Goal: Transaction & Acquisition: Purchase product/service

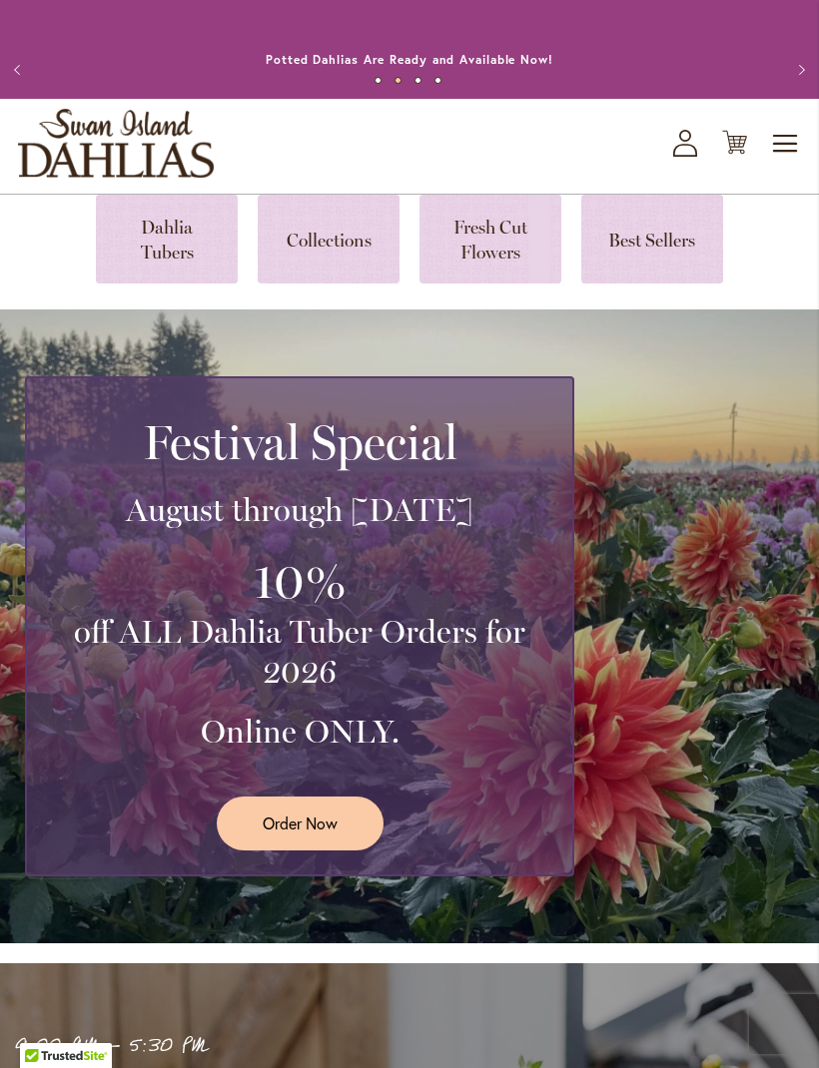
click at [308, 835] on span "Order Now" at bounding box center [300, 823] width 75 height 23
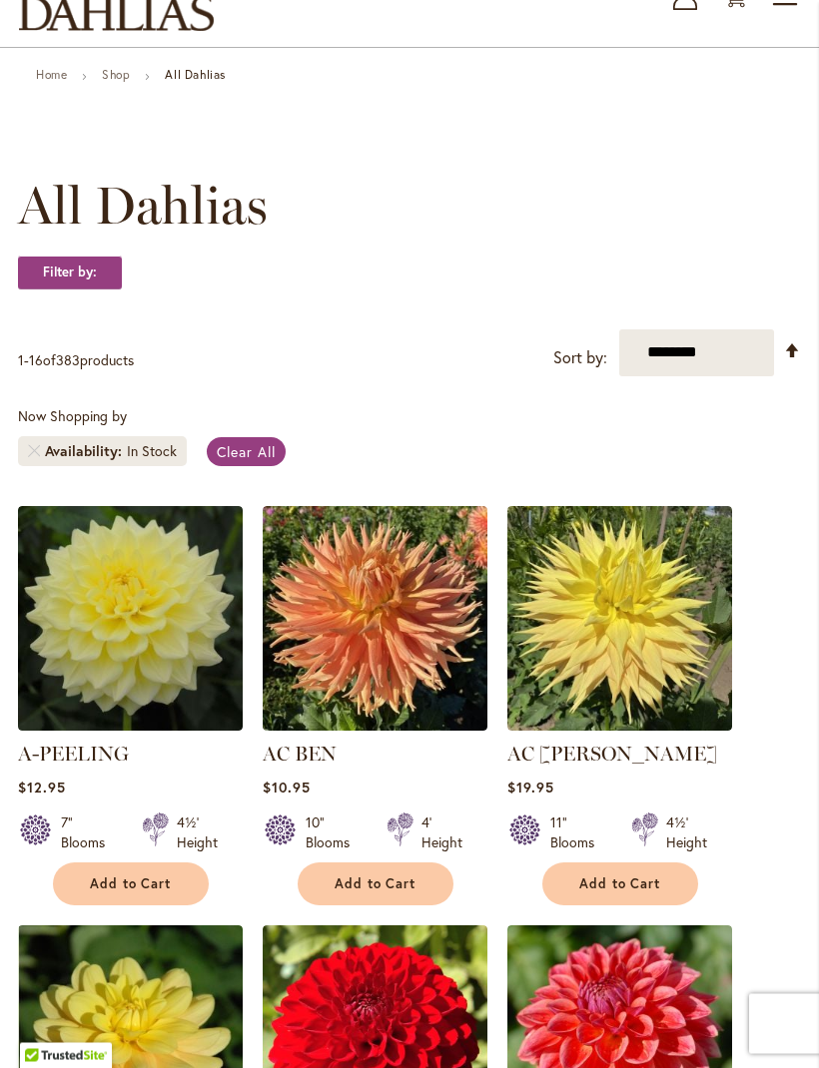
scroll to position [147, 0]
click at [707, 376] on select "**********" at bounding box center [696, 352] width 155 height 47
click at [109, 290] on strong "Filter by:" at bounding box center [70, 273] width 104 height 34
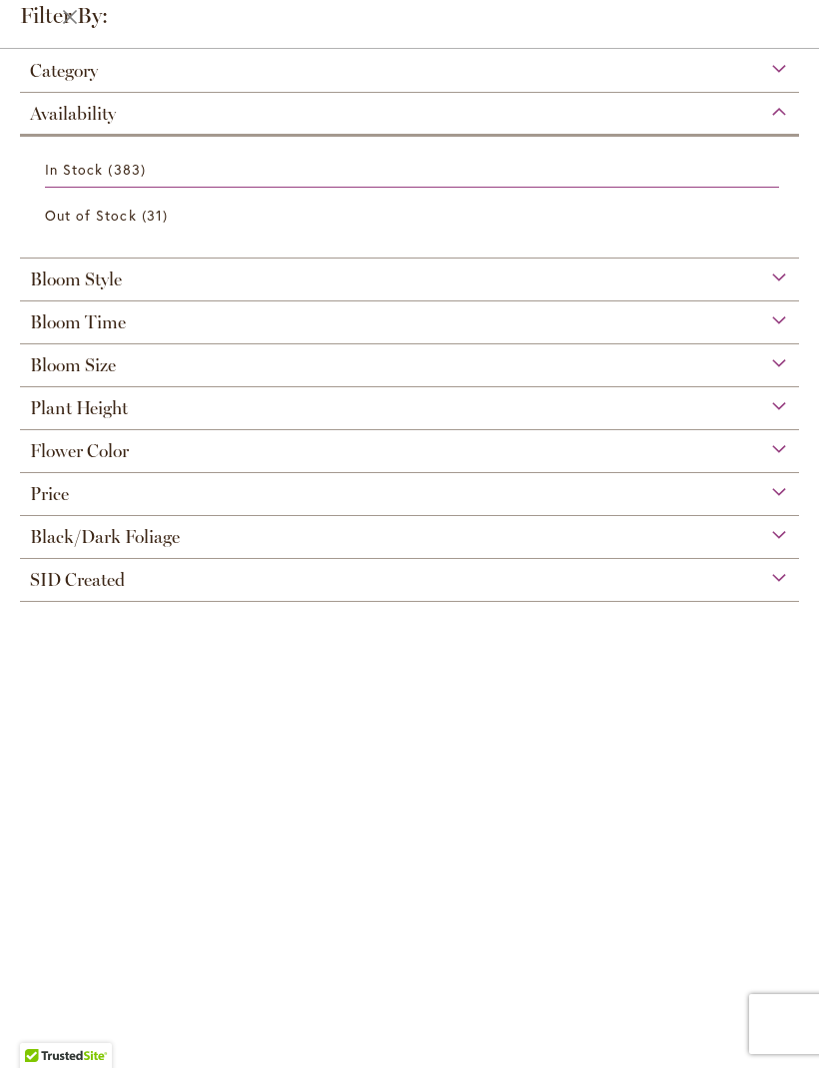
click at [781, 58] on div "Category" at bounding box center [409, 66] width 779 height 32
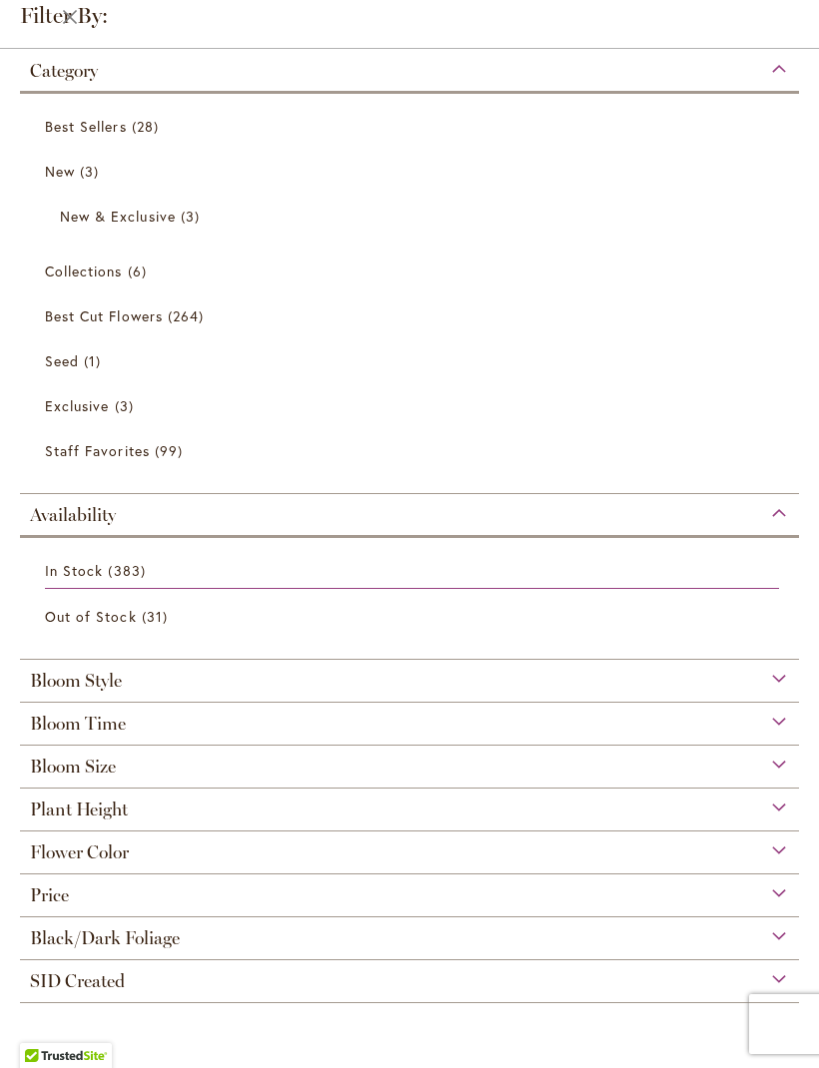
scroll to position [375, 0]
click at [785, 689] on div "Bloom Style" at bounding box center [409, 676] width 779 height 32
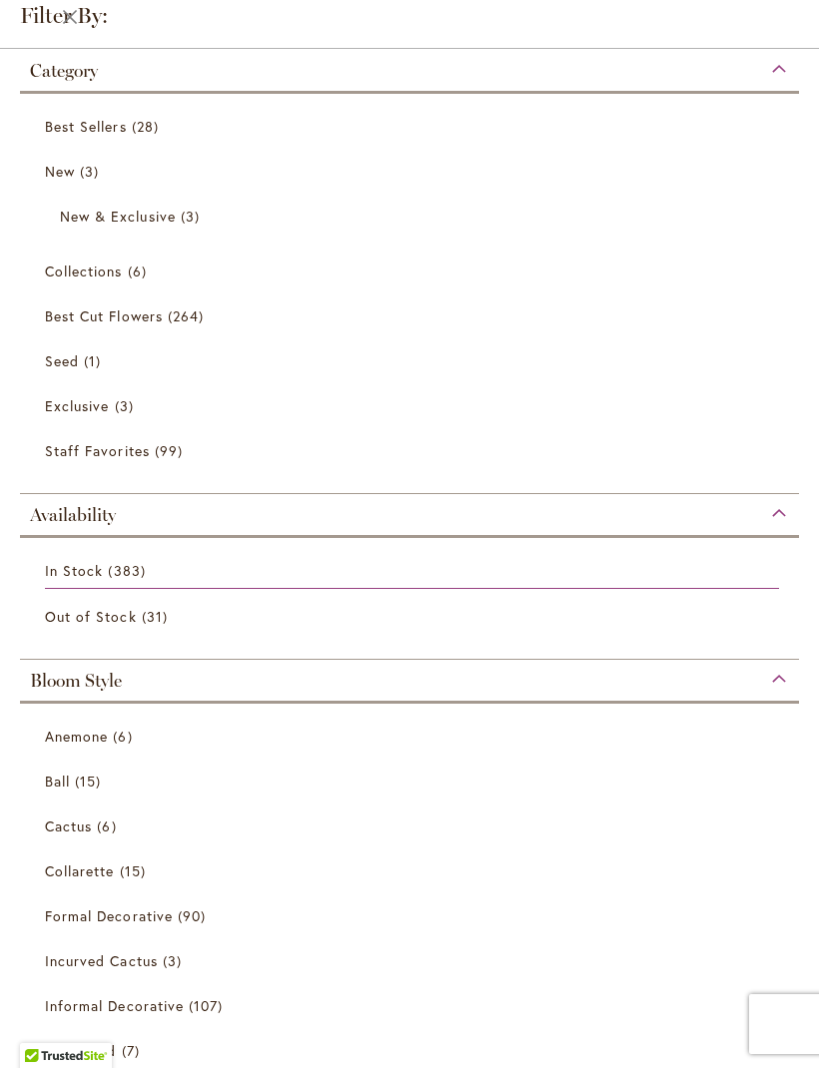
scroll to position [612, 0]
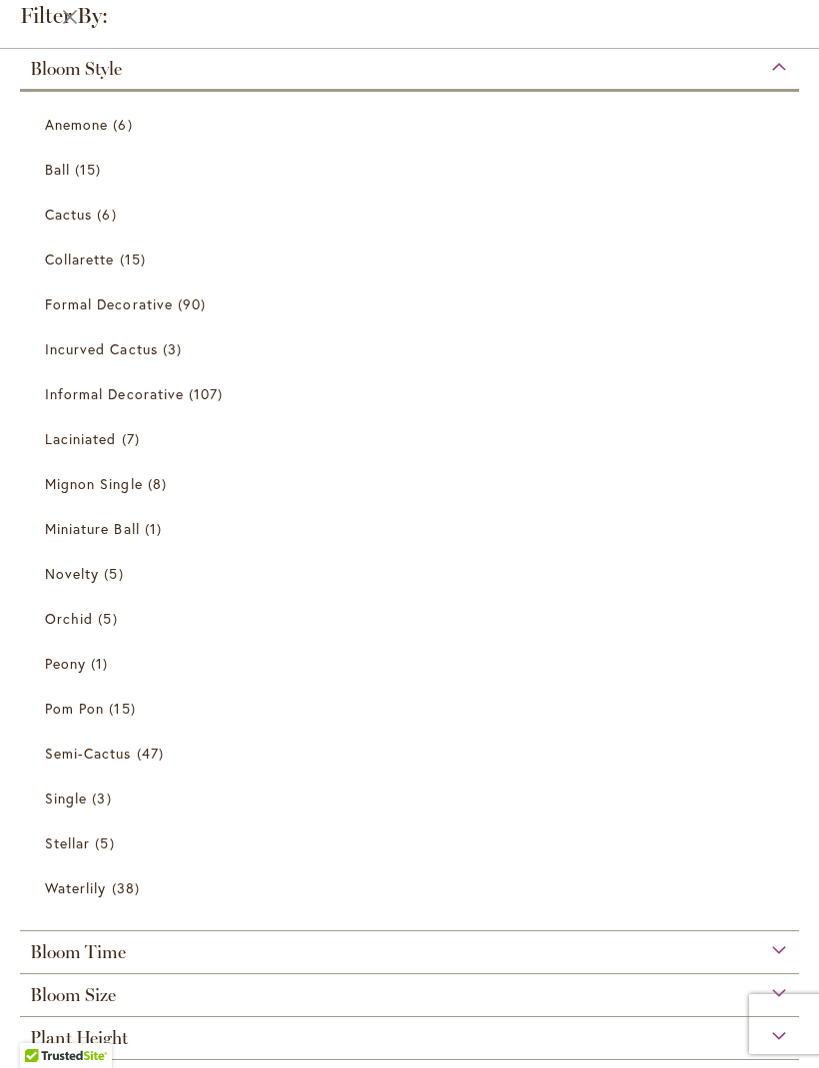
click at [89, 172] on span "15 items" at bounding box center [90, 169] width 31 height 21
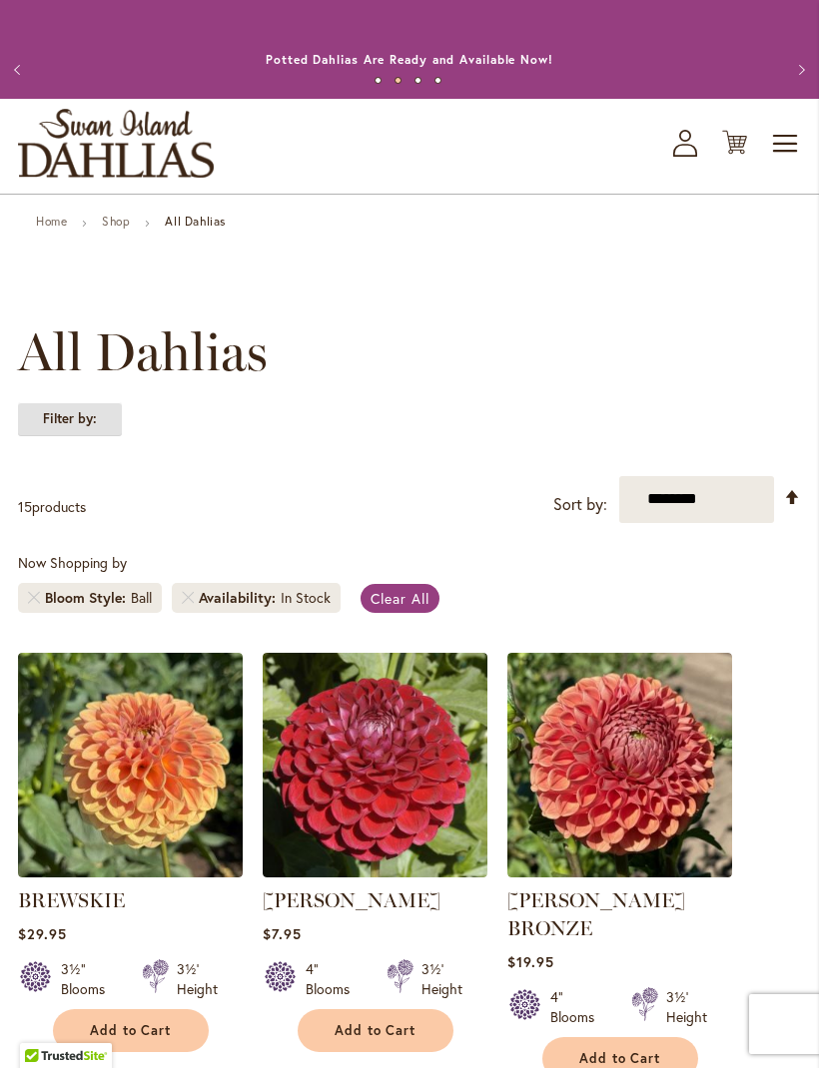
click at [95, 435] on strong "Filter by:" at bounding box center [70, 419] width 104 height 34
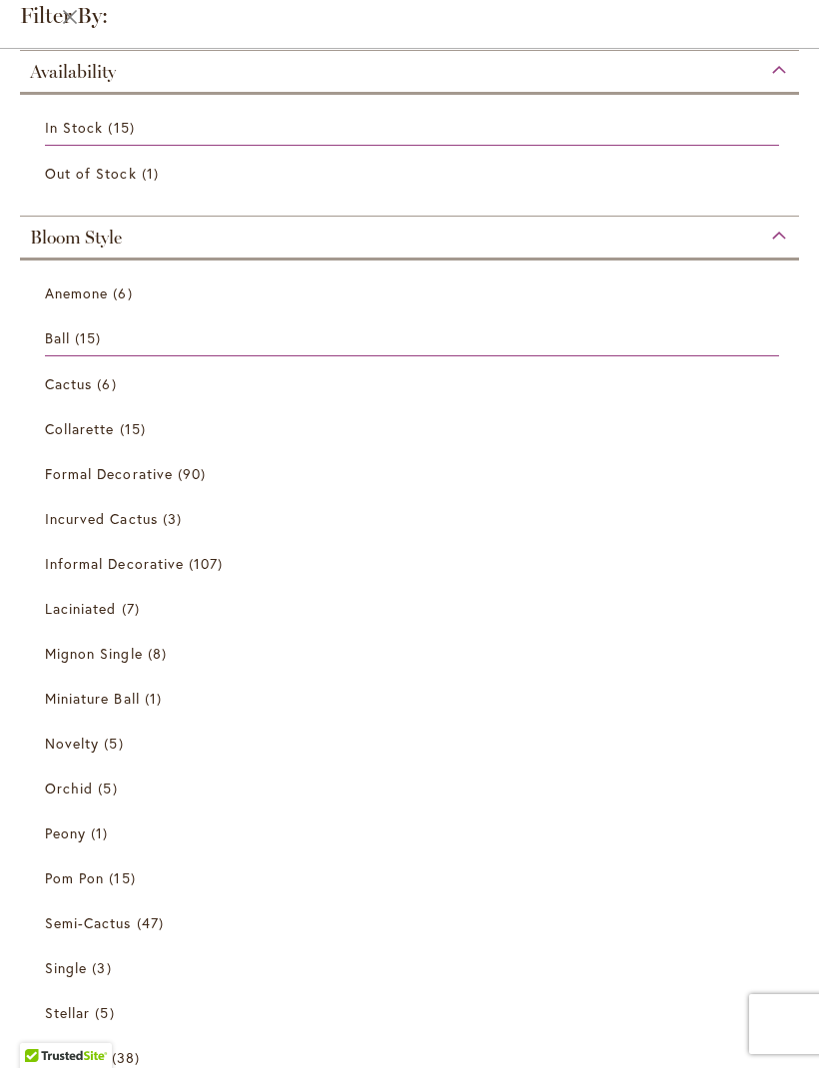
scroll to position [276, 0]
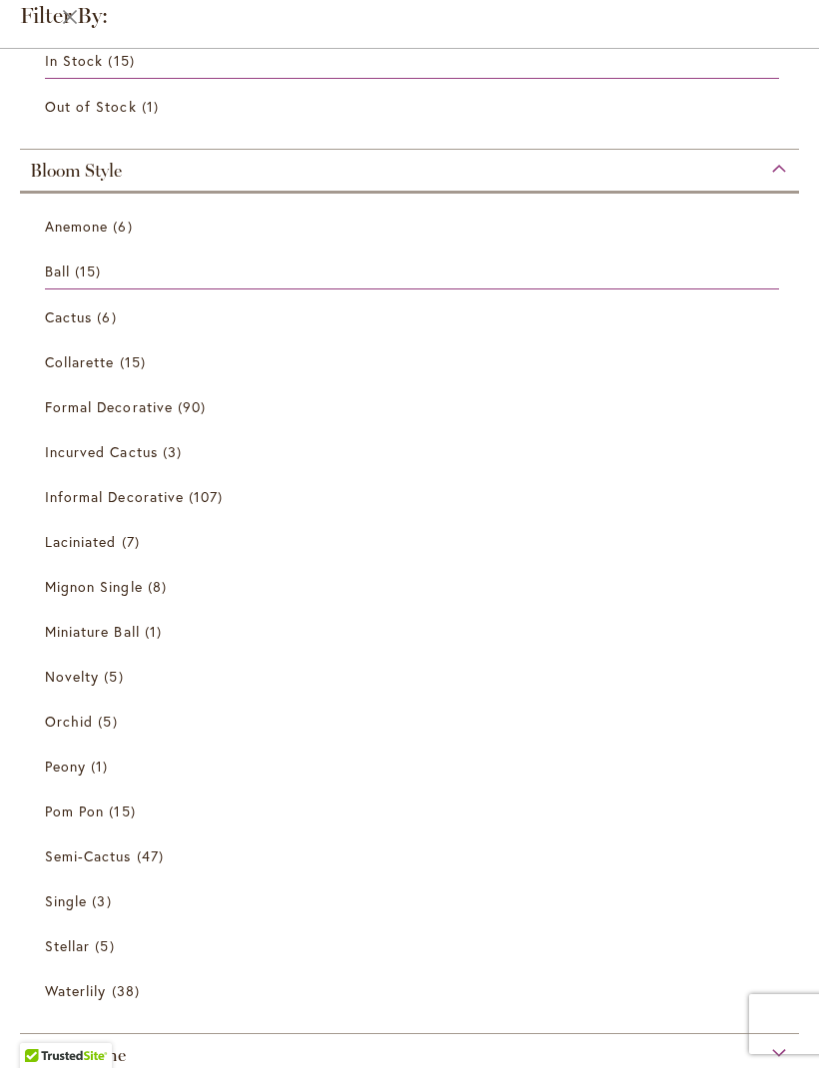
click at [153, 636] on span "1 item" at bounding box center [156, 631] width 22 height 21
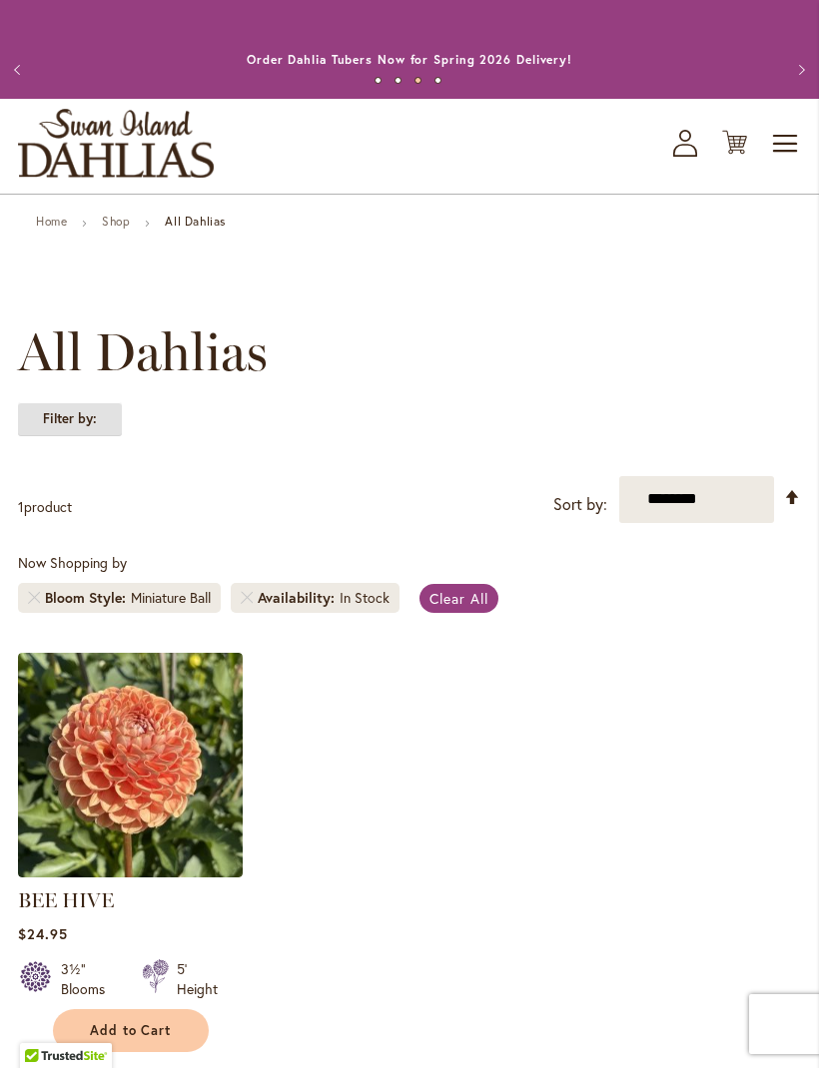
click at [99, 436] on strong "Filter by:" at bounding box center [70, 419] width 104 height 34
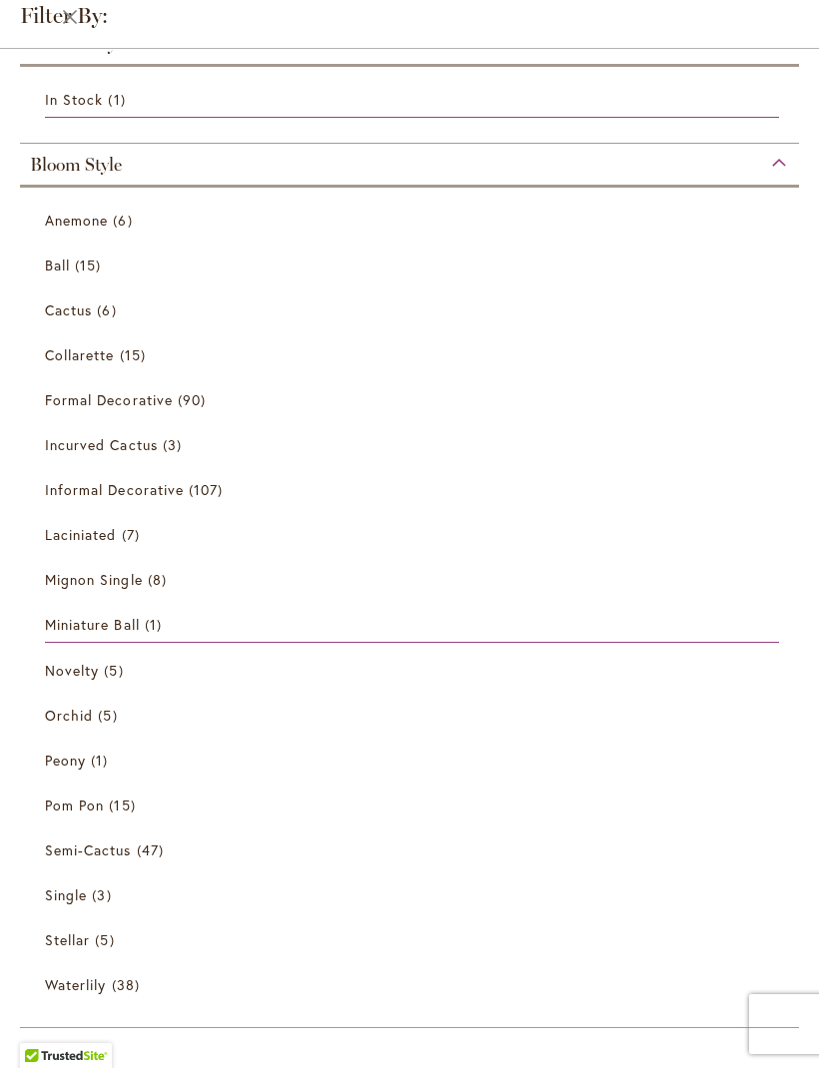
scroll to position [195, 0]
click at [137, 583] on span "Mignon Single" at bounding box center [94, 579] width 98 height 19
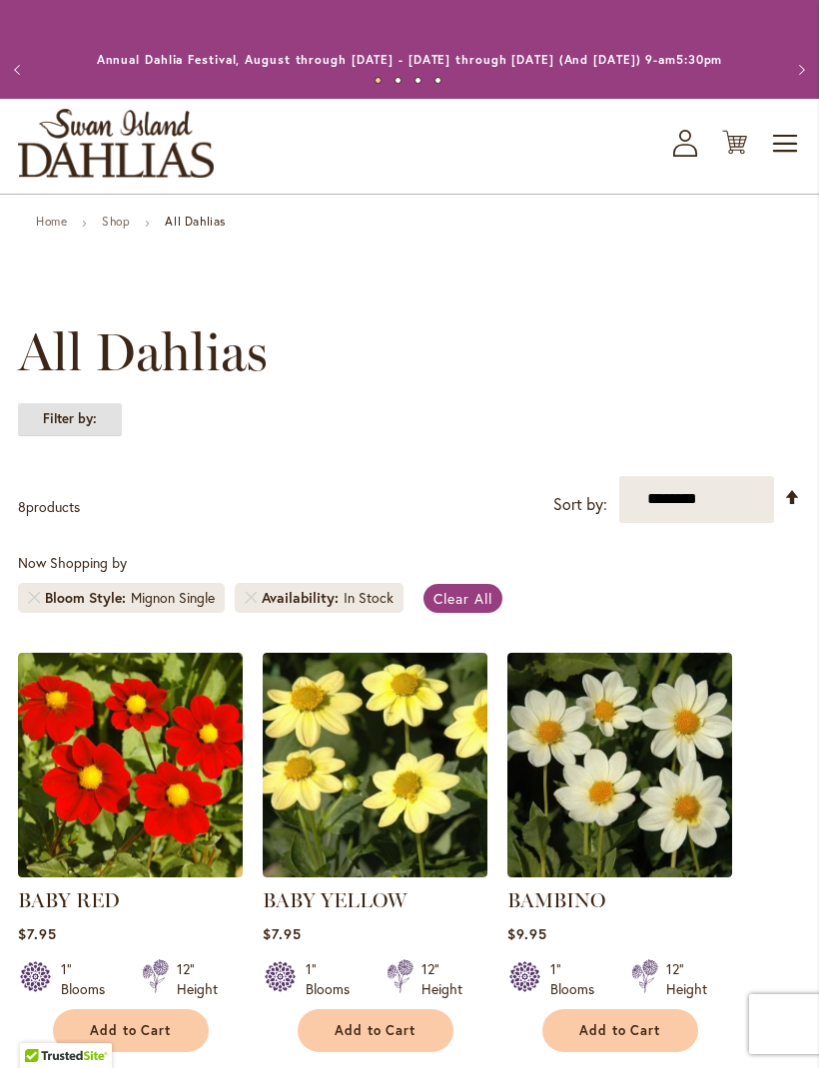
click at [102, 436] on strong "Filter by:" at bounding box center [70, 419] width 104 height 34
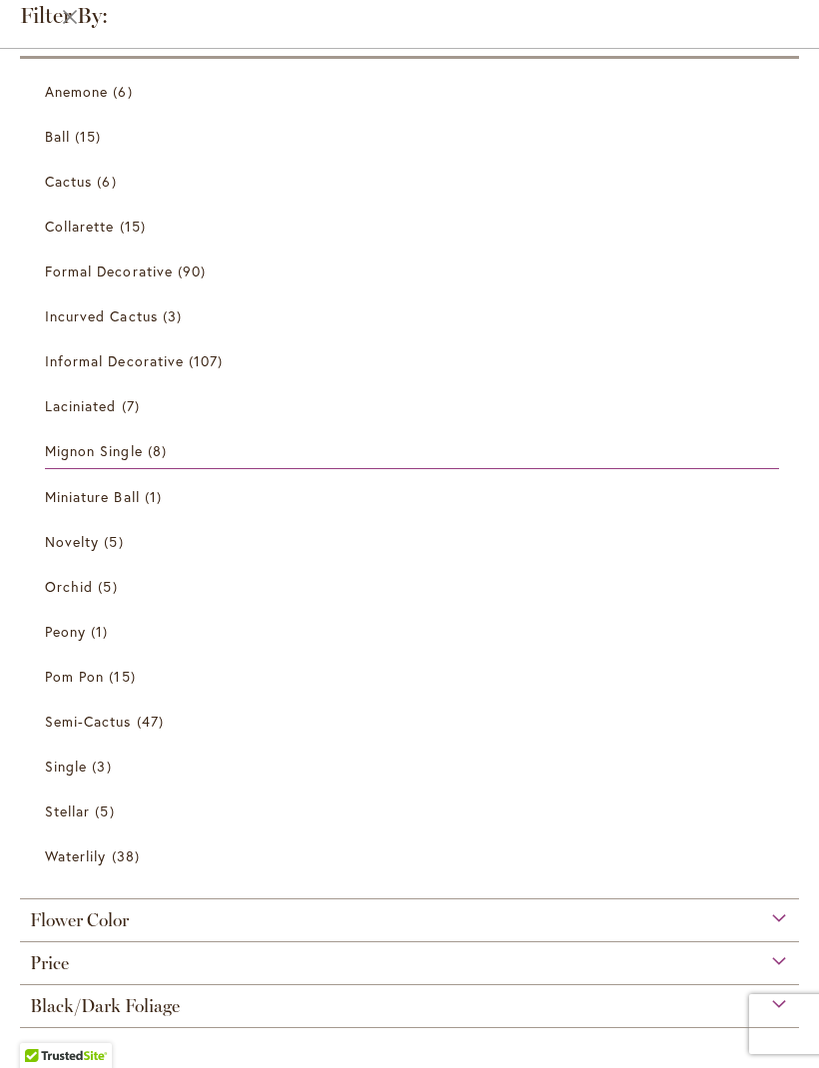
scroll to position [161, 0]
click at [114, 671] on span "15 items" at bounding box center [124, 676] width 31 height 21
